Goal: Transaction & Acquisition: Purchase product/service

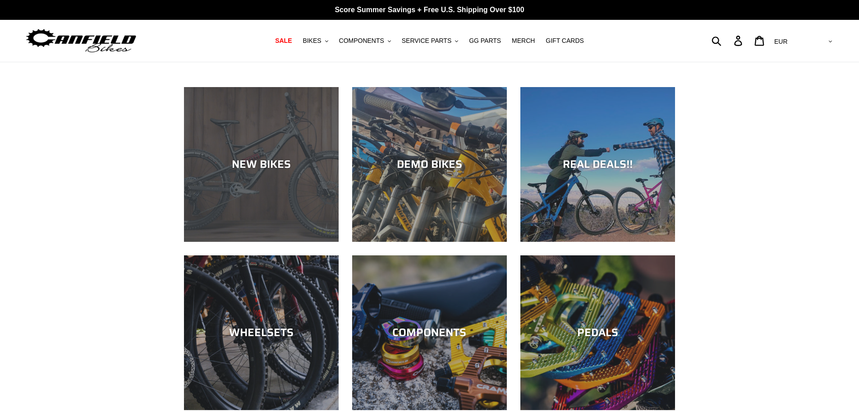
click at [266, 242] on div "NEW BIKES" at bounding box center [261, 242] width 155 height 0
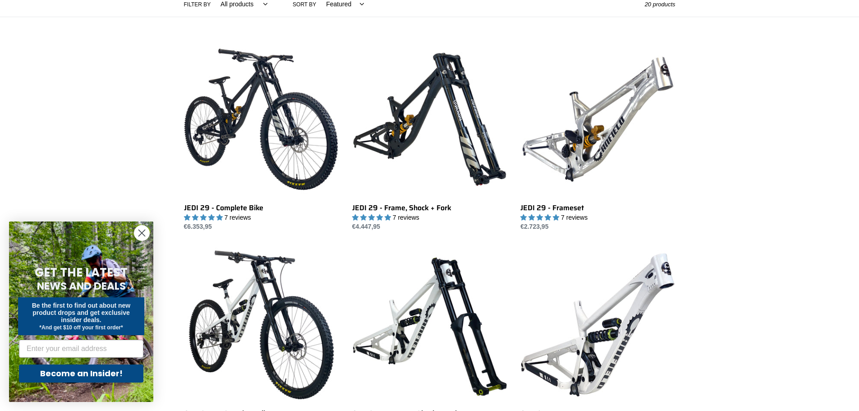
scroll to position [316, 0]
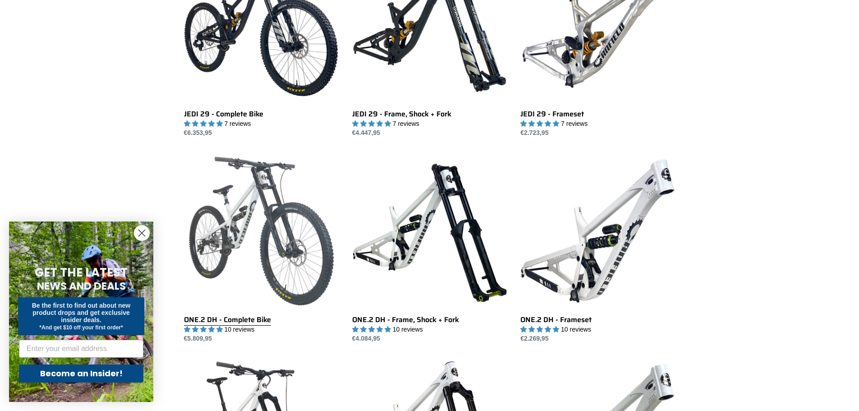
click at [243, 203] on link "ONE.2 DH - Complete Bike" at bounding box center [261, 248] width 155 height 190
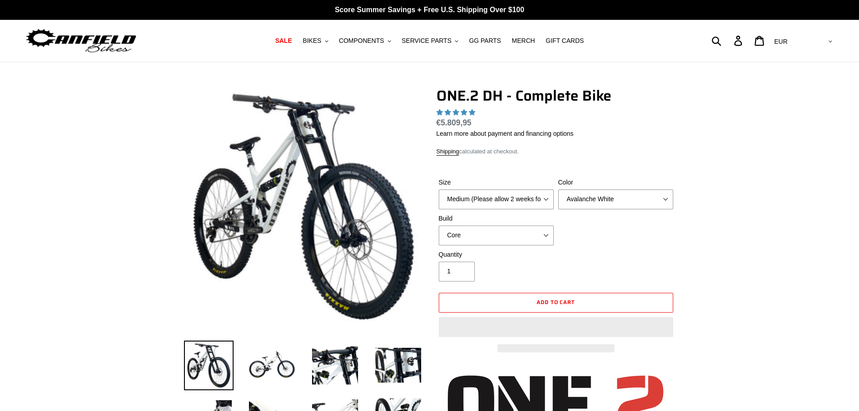
select select "highest-rating"
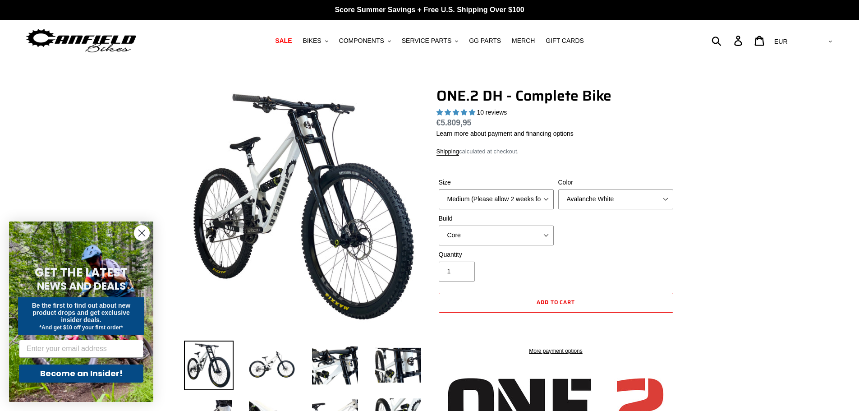
click at [488, 196] on select "Medium (Please allow 2 weeks for delivery) Large (Sold Out)" at bounding box center [496, 199] width 115 height 20
select select "Large (Sold Out)"
click at [439, 189] on select "Medium (Please allow 2 weeks for delivery) Large (Sold Out)" at bounding box center [496, 199] width 115 height 20
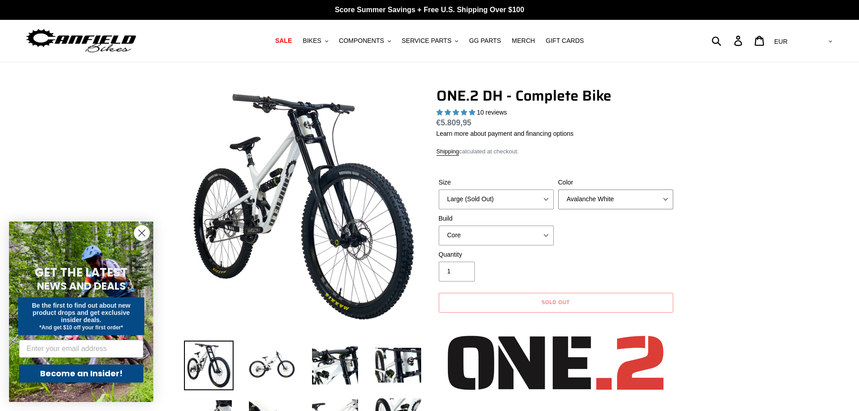
click at [606, 197] on select "Avalanche White Bentonite Grey" at bounding box center [615, 199] width 115 height 20
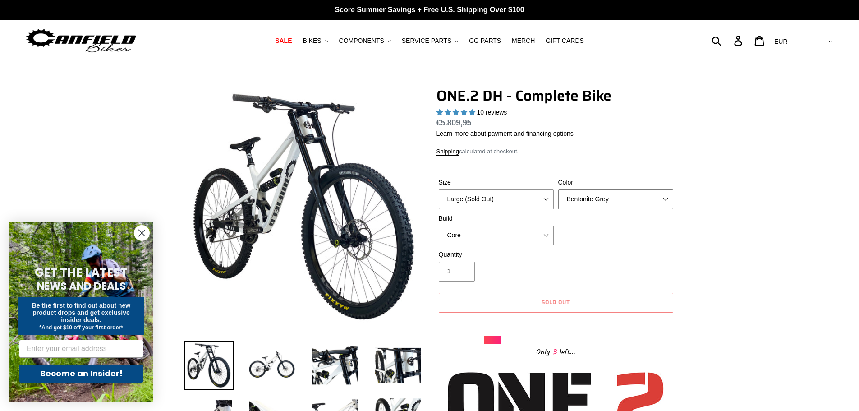
click at [558, 189] on select "Avalanche White Bentonite Grey" at bounding box center [615, 199] width 115 height 20
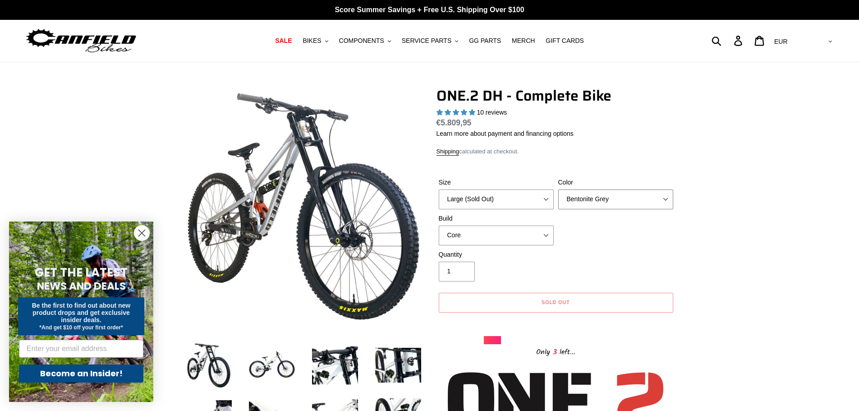
click at [595, 205] on select "Avalanche White Bentonite Grey" at bounding box center [615, 199] width 115 height 20
select select "Avalanche White"
click at [558, 189] on select "Avalanche White Bentonite Grey" at bounding box center [615, 199] width 115 height 20
click at [490, 231] on select "Core Pro" at bounding box center [496, 236] width 115 height 20
click at [439, 226] on select "Core Pro" at bounding box center [496, 236] width 115 height 20
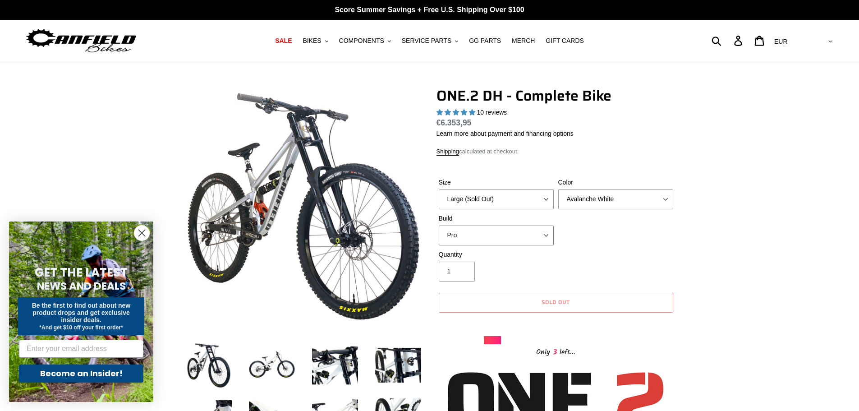
click at [479, 234] on select "Core Pro" at bounding box center [496, 236] width 115 height 20
select select "Core"
click at [439, 226] on select "Core Pro" at bounding box center [496, 236] width 115 height 20
drag, startPoint x: 761, startPoint y: 203, endPoint x: 755, endPoint y: 203, distance: 6.4
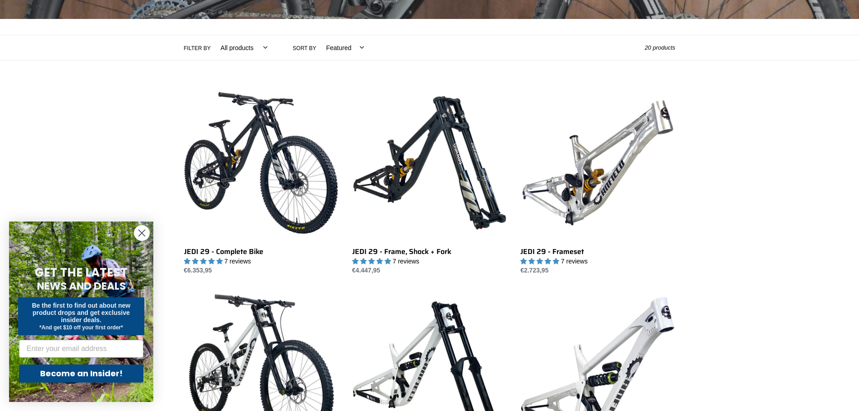
scroll to position [180, 0]
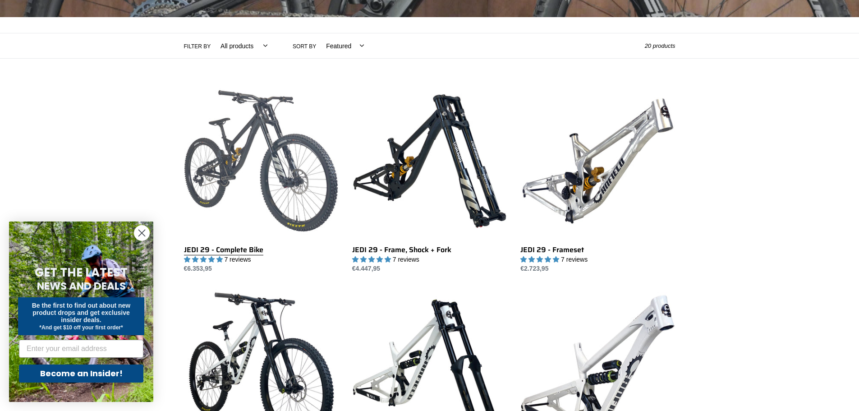
click at [262, 132] on link "JEDI 29 - Complete Bike" at bounding box center [261, 178] width 155 height 190
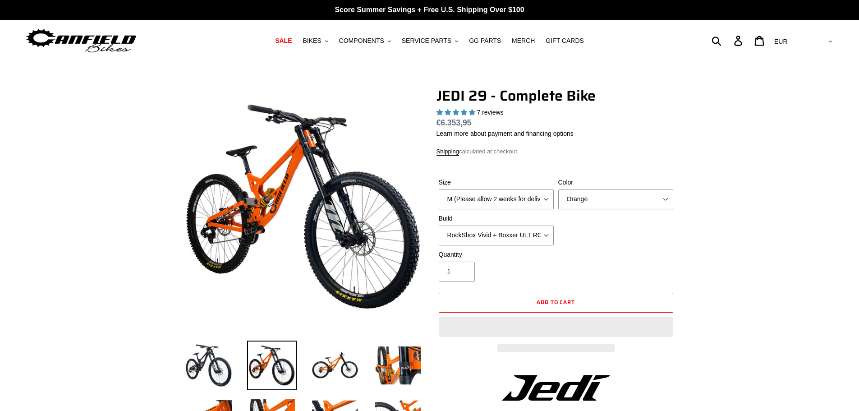
select select "highest-rating"
click at [516, 208] on select "M (Please allow 2 weeks for delivery) L (Please allow 2 weeks for delivery) XL …" at bounding box center [496, 199] width 115 height 20
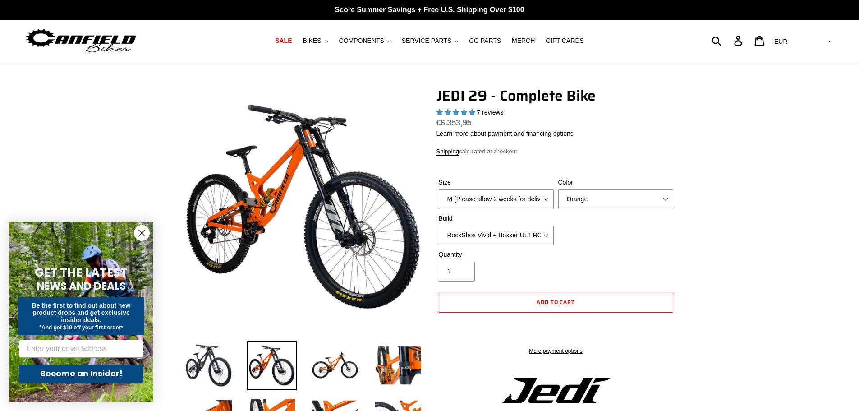
select select "L (Please allow 2 weeks for delivery)"
click at [439, 189] on select "M (Please allow 2 weeks for delivery) L (Please allow 2 weeks for delivery) XL …" at bounding box center [496, 199] width 115 height 20
click at [595, 205] on select "Orange Stealth Black Raw" at bounding box center [615, 199] width 115 height 20
click at [558, 189] on select "Orange Stealth Black Raw" at bounding box center [615, 199] width 115 height 20
click at [499, 239] on select "RockShox Vivid + Boxxer ULT RC2 C3 200 + SRAM XO RockShox Vivid + Boxxer ULT RC…" at bounding box center [496, 236] width 115 height 20
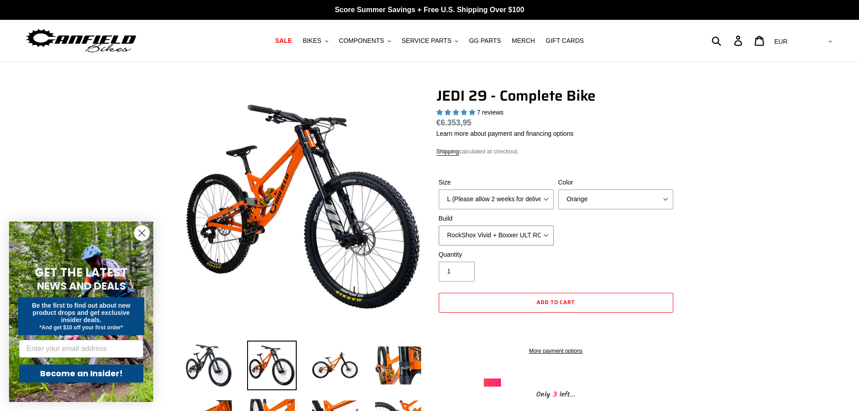
click at [439, 226] on select "RockShox Vivid + Boxxer ULT RC2 C3 200 + SRAM XO RockShox Vivid + Boxxer ULT RC…" at bounding box center [496, 236] width 115 height 20
click at [477, 235] on select "RockShox Vivid + Boxxer ULT RC2 C3 200 + SRAM XO RockShox Vivid + Boxxer ULT RC…" at bounding box center [496, 236] width 115 height 20
click at [439, 226] on select "RockShox Vivid + Boxxer ULT RC2 C3 200 + SRAM XO RockShox Vivid + Boxxer ULT RC…" at bounding box center [496, 236] width 115 height 20
click at [490, 238] on select "RockShox Vivid + Boxxer ULT RC2 C3 200 + SRAM XO RockShox Vivid + Boxxer ULT RC…" at bounding box center [496, 236] width 115 height 20
click at [439, 226] on select "RockShox Vivid + Boxxer ULT RC2 C3 200 + SRAM XO RockShox Vivid + Boxxer ULT RC…" at bounding box center [496, 236] width 115 height 20
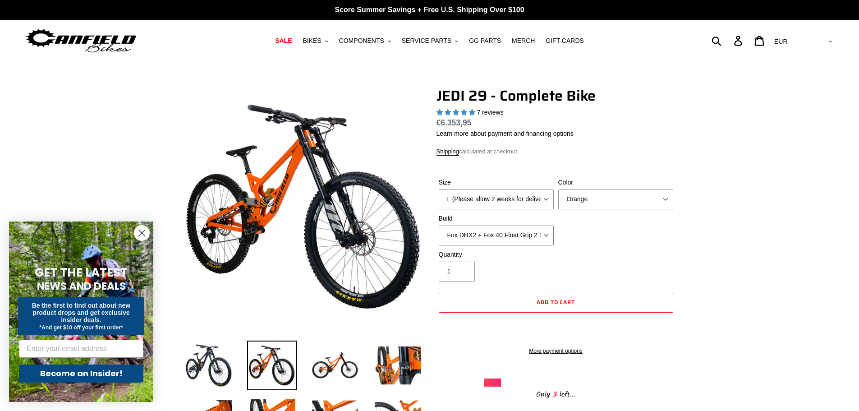
click at [492, 231] on select "RockShox Vivid + Boxxer ULT RC2 C3 200 + SRAM XO RockShox Vivid + Boxxer ULT RC…" at bounding box center [496, 236] width 115 height 20
click at [439, 226] on select "RockShox Vivid + Boxxer ULT RC2 C3 200 + SRAM XO RockShox Vivid + Boxxer ULT RC…" at bounding box center [496, 236] width 115 height 20
click at [485, 239] on select "RockShox Vivid + Boxxer ULT RC2 C3 200 + SRAM XO RockShox Vivid + Boxxer ULT RC…" at bounding box center [496, 236] width 115 height 20
click at [439, 226] on select "RockShox Vivid + Boxxer ULT RC2 C3 200 + SRAM XO RockShox Vivid + Boxxer ULT RC…" at bounding box center [496, 236] width 115 height 20
click at [490, 234] on select "RockShox Vivid + Boxxer ULT RC2 C3 200 + SRAM XO RockShox Vivid + Boxxer ULT RC…" at bounding box center [496, 236] width 115 height 20
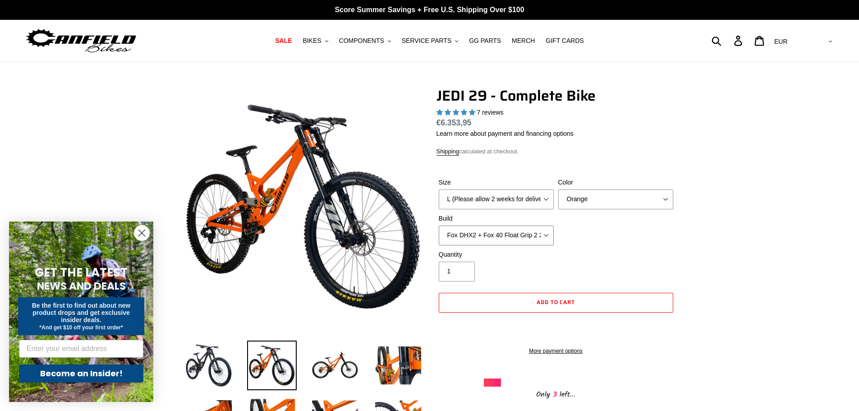
click at [439, 226] on select "RockShox Vivid + Boxxer ULT RC2 C3 200 + SRAM XO RockShox Vivid + Boxxer ULT RC…" at bounding box center [496, 236] width 115 height 20
click at [479, 236] on select "RockShox Vivid + Boxxer ULT RC2 C3 200 + SRAM XO RockShox Vivid + Boxxer ULT RC…" at bounding box center [496, 236] width 115 height 20
click at [439, 226] on select "RockShox Vivid + Boxxer ULT RC2 C3 200 + SRAM XO RockShox Vivid + Boxxer ULT RC…" at bounding box center [496, 236] width 115 height 20
click at [505, 229] on select "RockShox Vivid + Boxxer ULT RC2 C3 200 + SRAM XO RockShox Vivid + Boxxer ULT RC…" at bounding box center [496, 236] width 115 height 20
select select "Fox DHX2 + Fox 40 Float Grip 2 203 + SRAM XO"
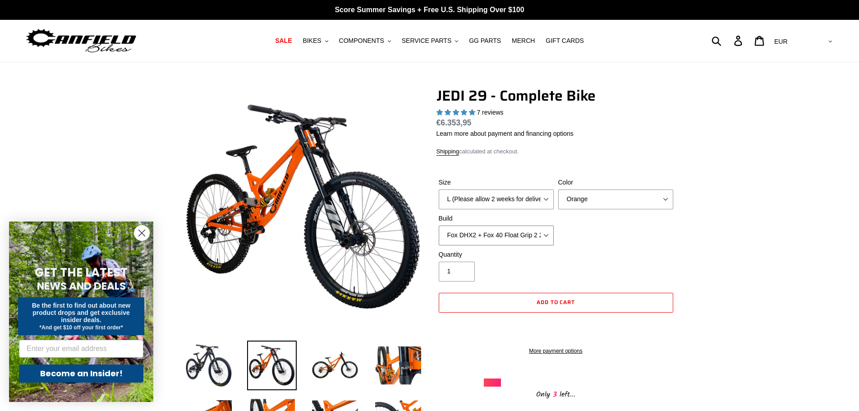
click at [439, 226] on select "RockShox Vivid + Boxxer ULT RC2 C3 200 + SRAM XO RockShox Vivid + Boxxer ULT RC…" at bounding box center [496, 236] width 115 height 20
click at [624, 262] on div "Quantity 1" at bounding box center [556, 268] width 239 height 36
drag, startPoint x: 366, startPoint y: 331, endPoint x: 327, endPoint y: 191, distance: 145.3
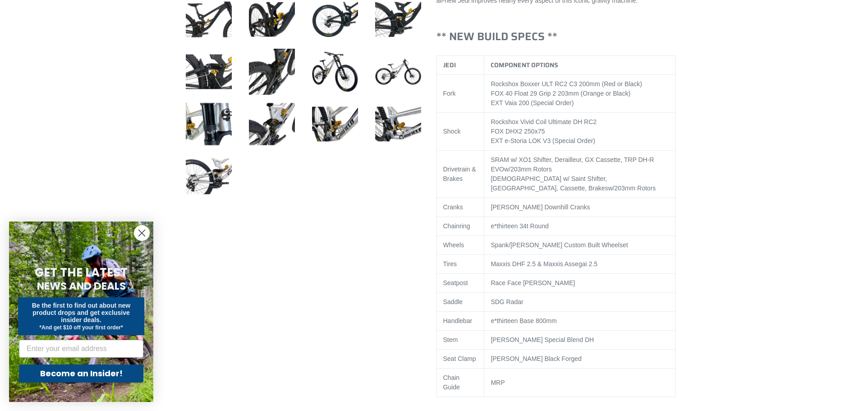
scroll to position [451, 0]
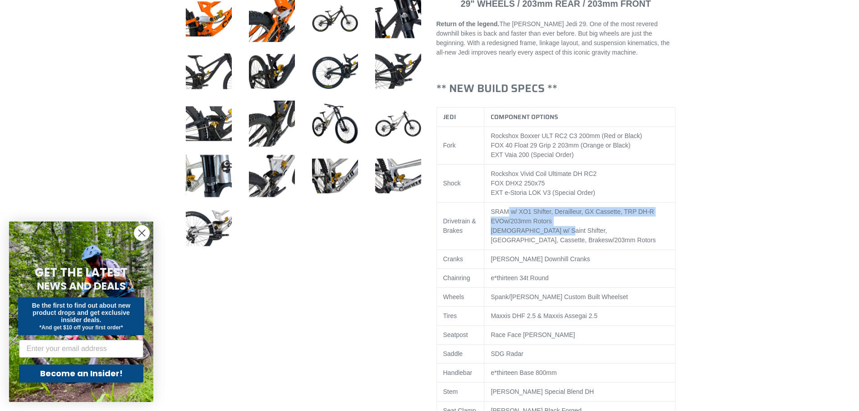
drag, startPoint x: 508, startPoint y: 208, endPoint x: 558, endPoint y: 226, distance: 52.6
click at [558, 226] on td "SRAM w/ XO1 Shifter, Derailleur, GX Cassette, TRP DH-R EVO w/203mm Rotors Shima…" at bounding box center [579, 226] width 191 height 47
click at [526, 232] on div "Shimano w/ Saint Shifter, Derailleur, Cassette, Brakes w/203mm Rotors" at bounding box center [580, 235] width 178 height 19
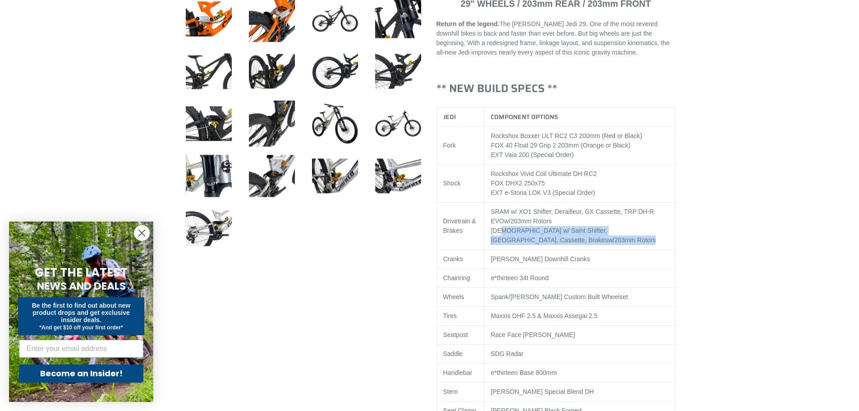
drag, startPoint x: 509, startPoint y: 227, endPoint x: 586, endPoint y: 236, distance: 77.7
click at [587, 236] on div "Shimano w/ Saint Shifter, Derailleur, Cassette, Brakes w/203mm Rotors" at bounding box center [580, 235] width 178 height 19
click at [527, 237] on div "Shimano w/ Saint Shifter, Derailleur, Cassette, Brakes w/203mm Rotors" at bounding box center [580, 235] width 178 height 19
drag, startPoint x: 516, startPoint y: 234, endPoint x: 490, endPoint y: 229, distance: 26.2
click at [490, 229] on td "SRAM w/ XO1 Shifter, Derailleur, GX Cassette, TRP DH-R EVO w/203mm Rotors Shima…" at bounding box center [579, 226] width 191 height 47
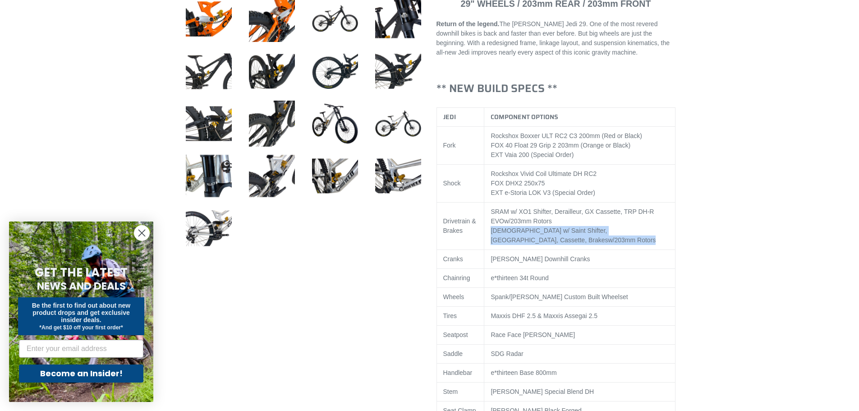
click at [545, 238] on div "Shimano w/ Saint Shifter, Derailleur, Cassette, Brakes w/203mm Rotors" at bounding box center [580, 235] width 178 height 19
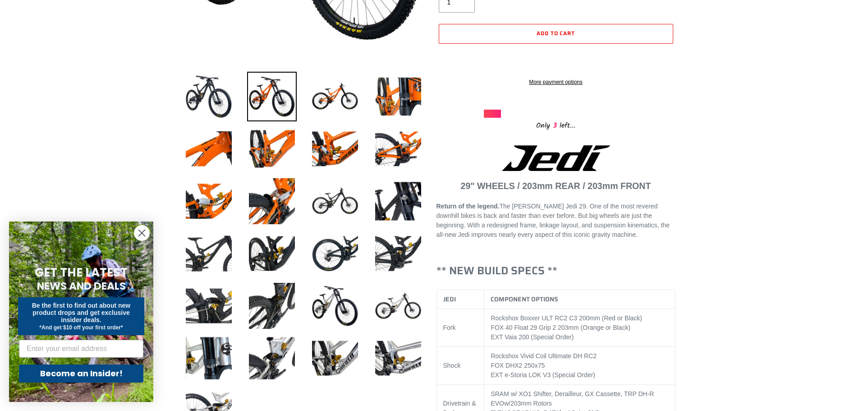
scroll to position [271, 0]
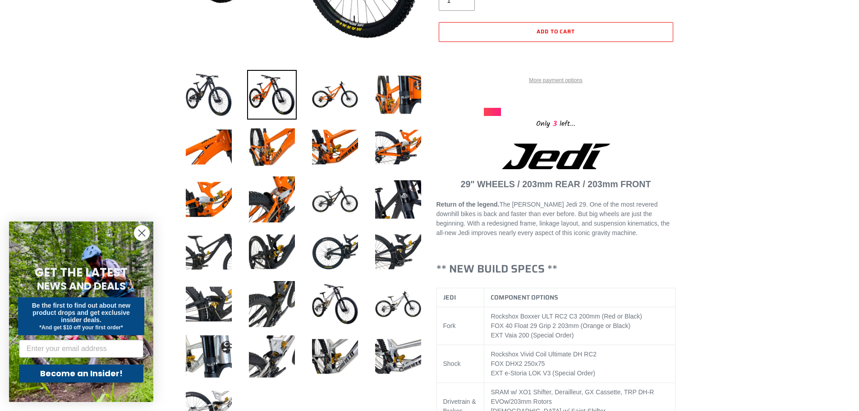
click at [549, 78] on link "More payment options" at bounding box center [556, 80] width 235 height 8
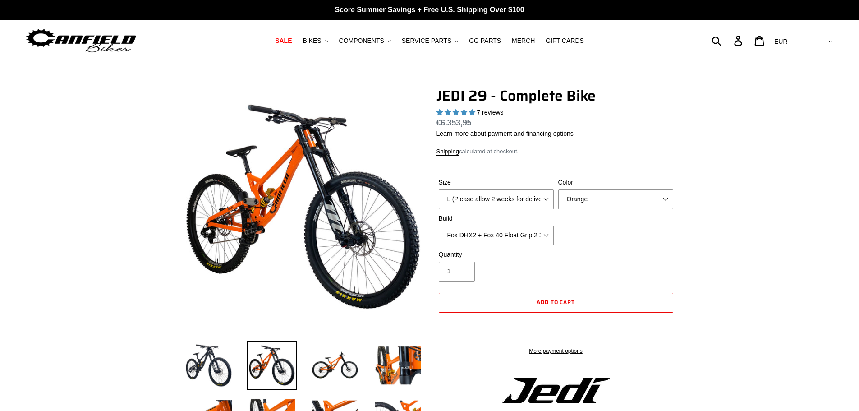
select select "L (Please allow 2 weeks for delivery)"
select select "Fox DHX2 + Fox 40 Float Grip 2 203 + SRAM XO"
select select "highest-rating"
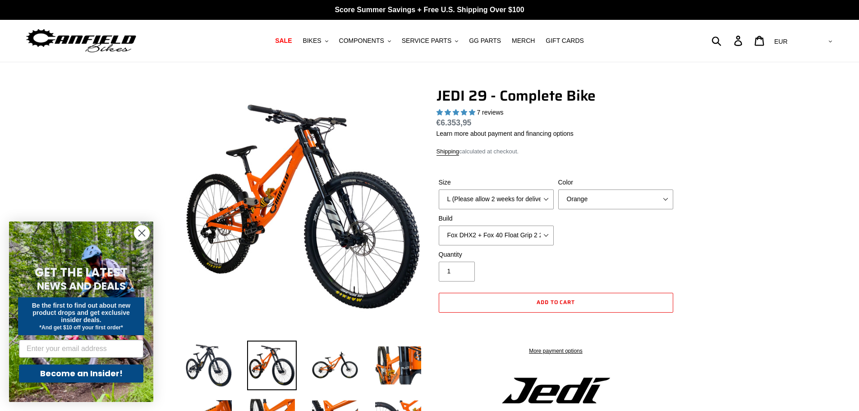
click at [87, 33] on img at bounding box center [81, 41] width 113 height 28
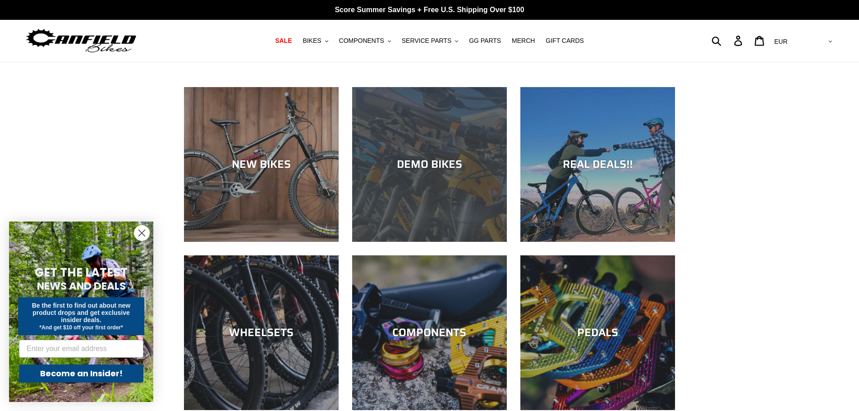
click at [433, 242] on div "DEMO BIKES" at bounding box center [429, 242] width 155 height 0
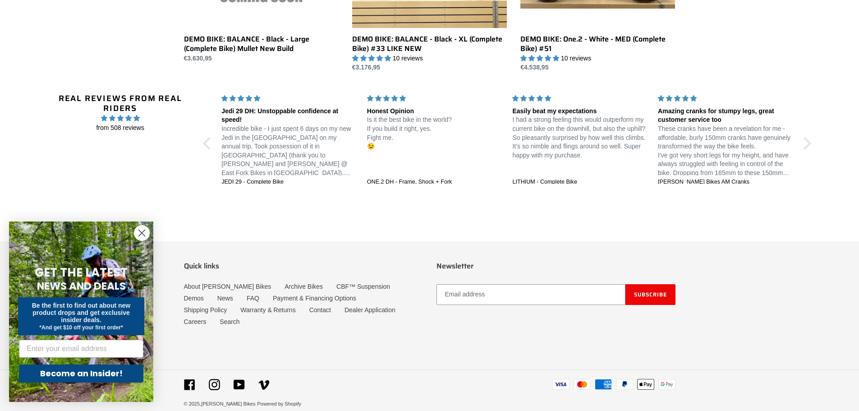
drag, startPoint x: 648, startPoint y: 275, endPoint x: 744, endPoint y: 264, distance: 96.6
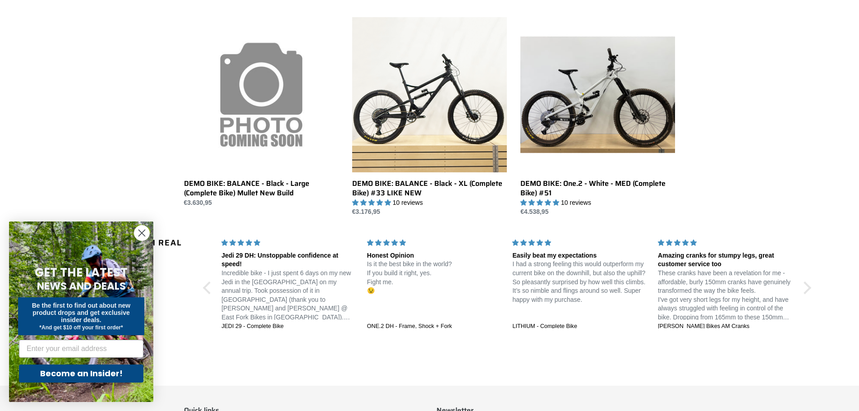
scroll to position [640, 0]
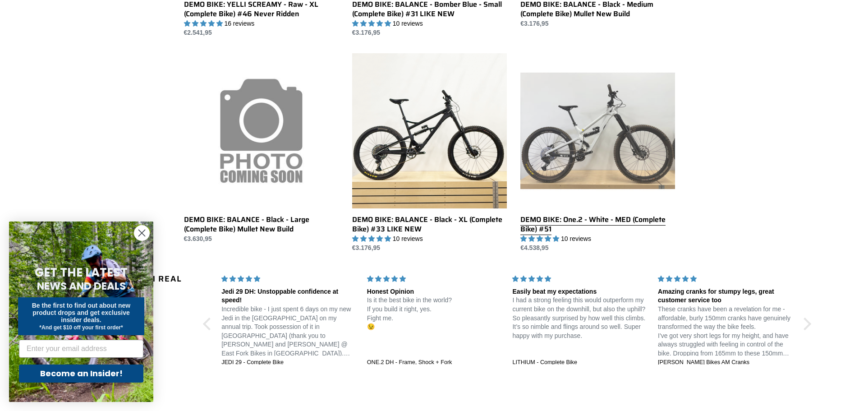
click at [641, 226] on link "DEMO BIKE: One.2 - White - MED (Complete Bike) #51" at bounding box center [597, 152] width 155 height 199
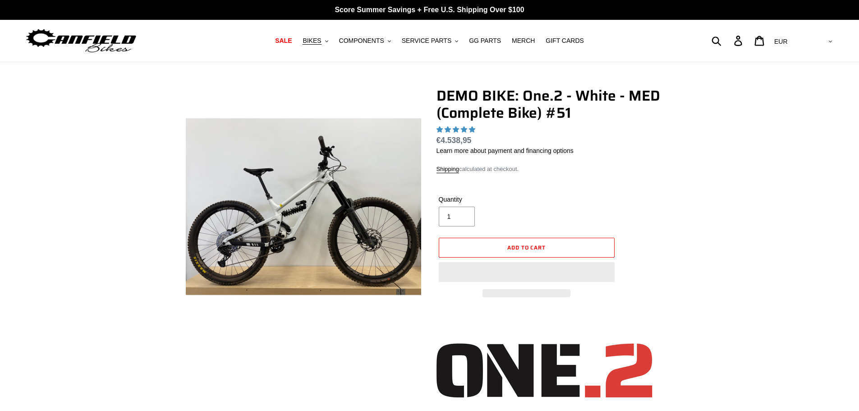
select select "highest-rating"
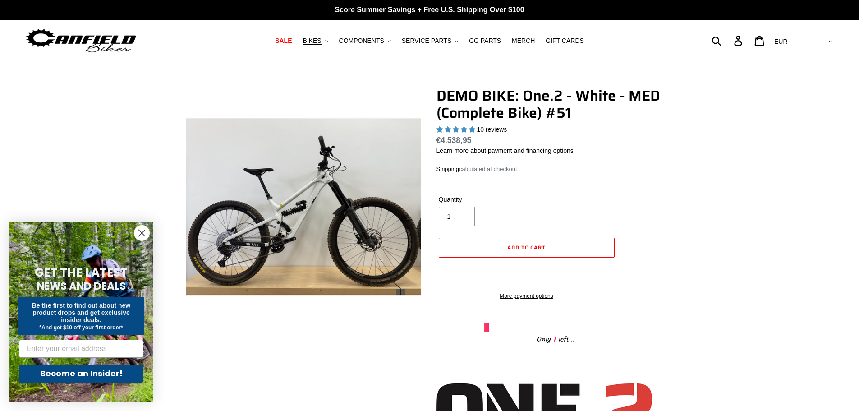
drag, startPoint x: 746, startPoint y: 193, endPoint x: 730, endPoint y: 196, distance: 16.2
drag, startPoint x: 687, startPoint y: 173, endPoint x: 679, endPoint y: 148, distance: 26.5
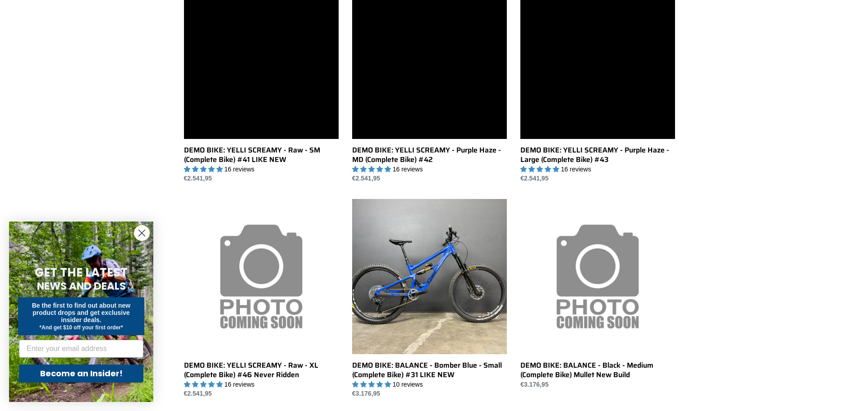
scroll to position [220, 0]
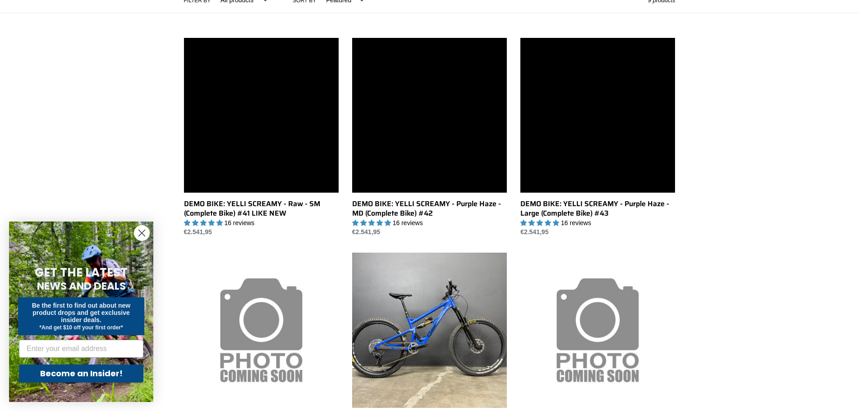
drag, startPoint x: 583, startPoint y: 293, endPoint x: 620, endPoint y: 257, distance: 52.0
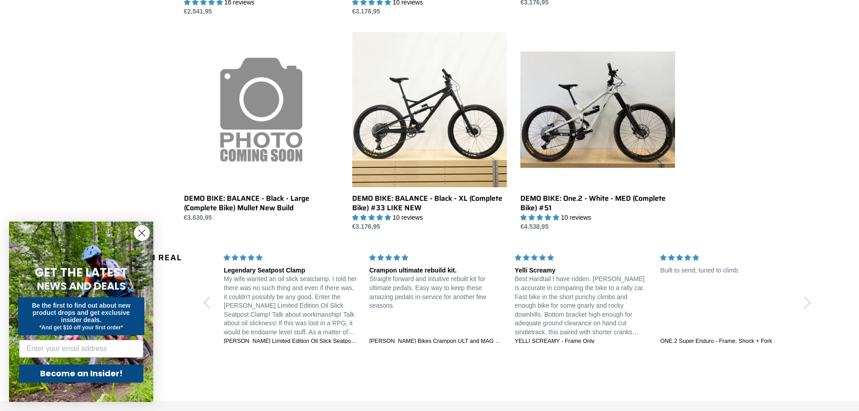
scroll to position [0, 0]
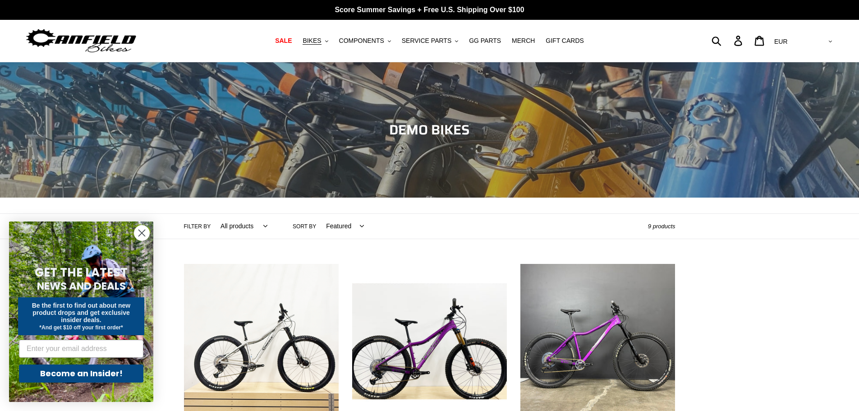
drag, startPoint x: 559, startPoint y: 318, endPoint x: 276, endPoint y: 107, distance: 353.2
